Goal: Check status: Check status

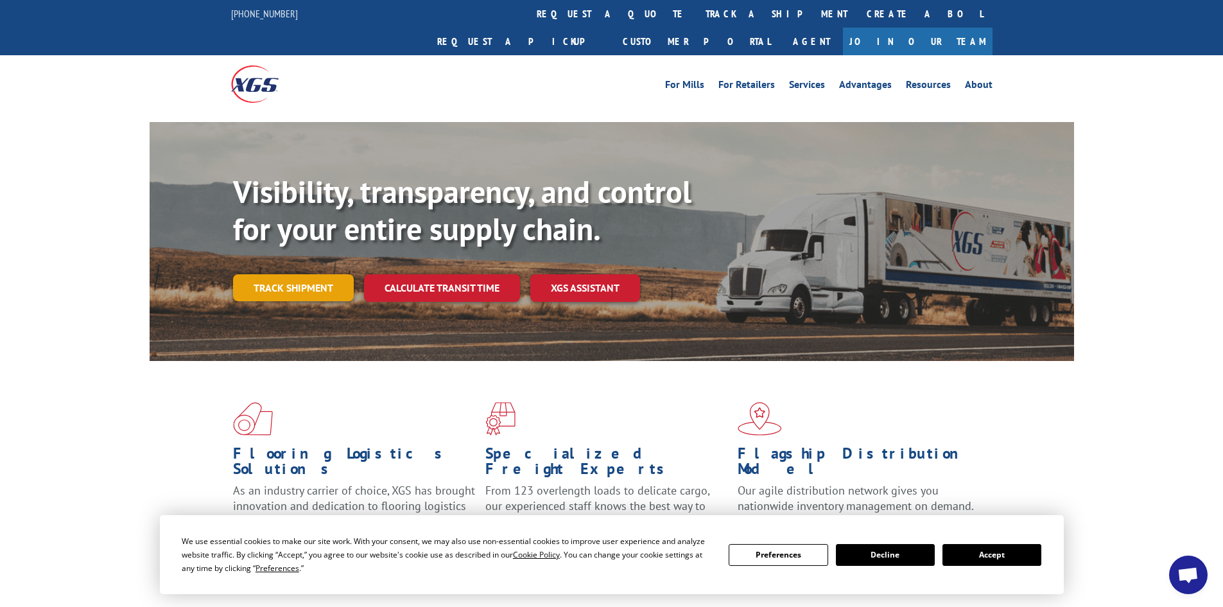
click at [288, 274] on link "Track shipment" at bounding box center [293, 287] width 121 height 27
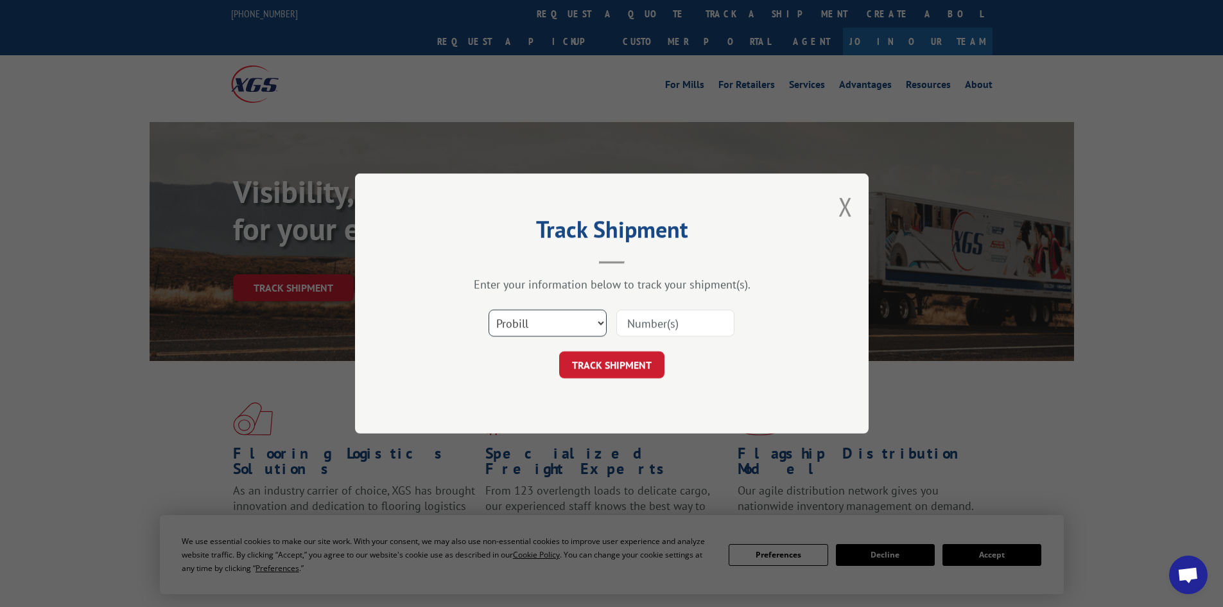
click at [595, 318] on select "Select category... Probill BOL PO" at bounding box center [547, 322] width 118 height 27
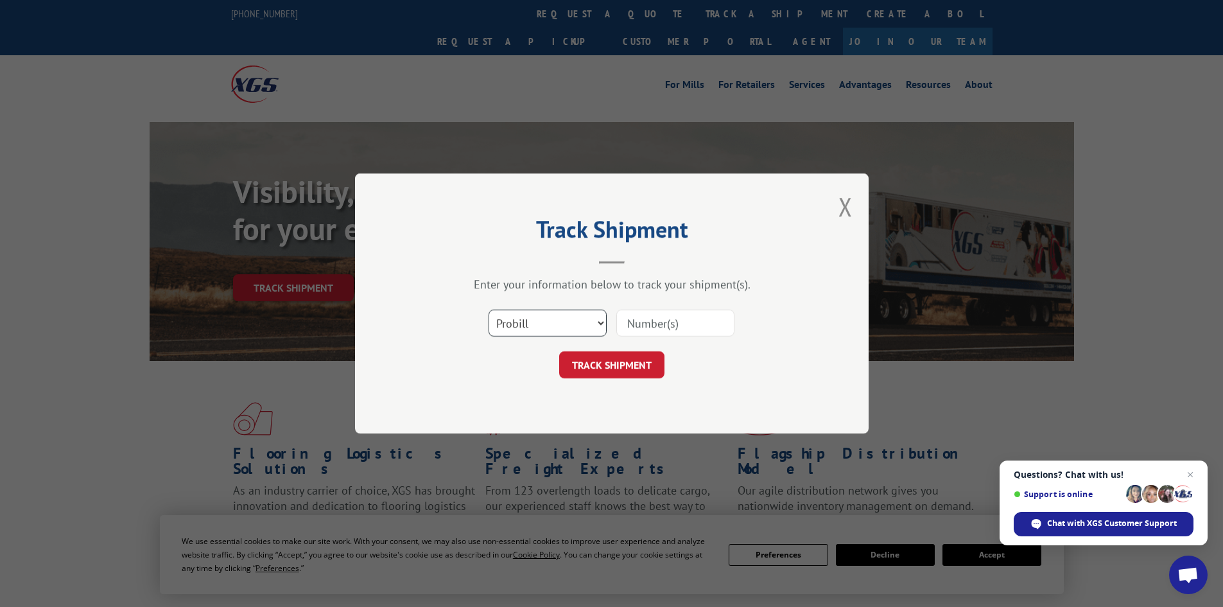
select select "po"
click at [488, 309] on select "Select category... Probill BOL PO" at bounding box center [547, 322] width 118 height 27
click at [646, 324] on input at bounding box center [675, 322] width 118 height 27
paste input "19545409"
type input "19545409"
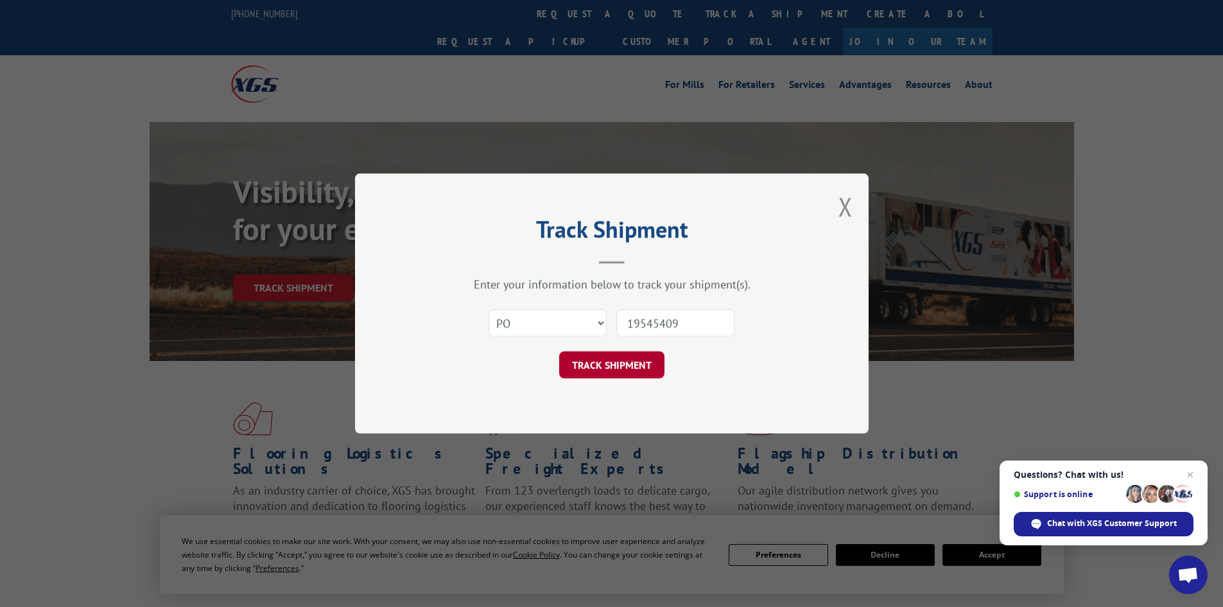
click at [601, 363] on button "TRACK SHIPMENT" at bounding box center [611, 364] width 105 height 27
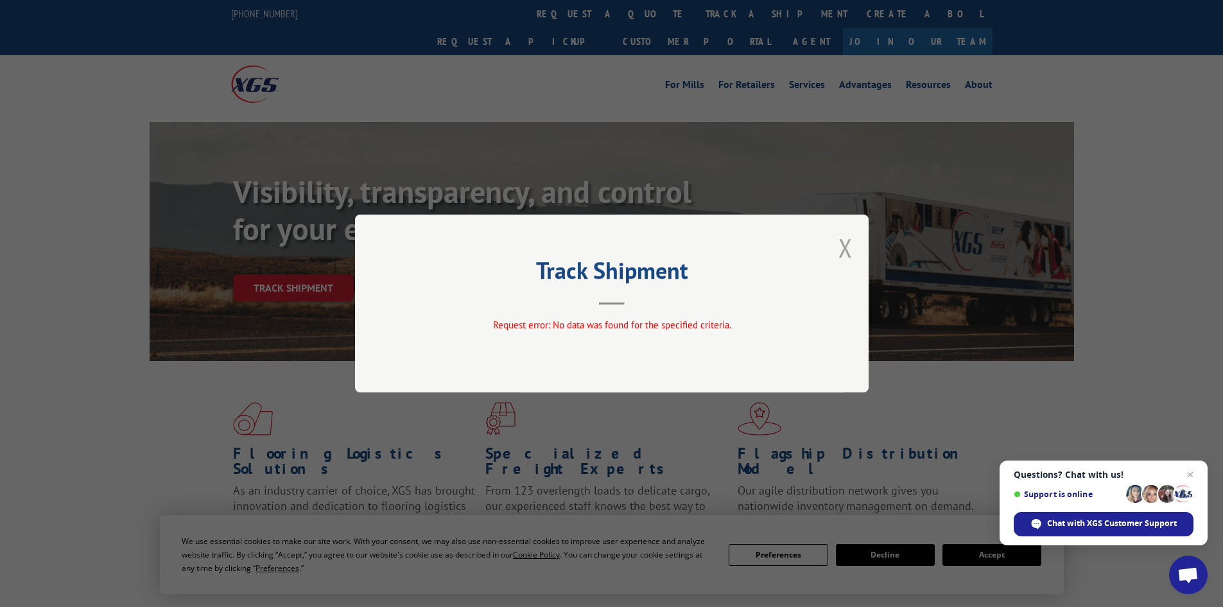
click at [851, 241] on button "Close modal" at bounding box center [845, 247] width 14 height 34
